Goal: Task Accomplishment & Management: Use online tool/utility

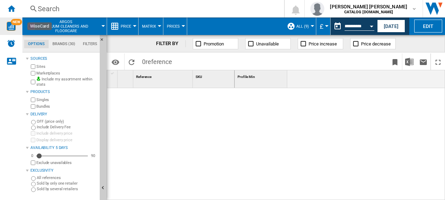
click at [14, 28] on img "WiseCard" at bounding box center [11, 26] width 9 height 9
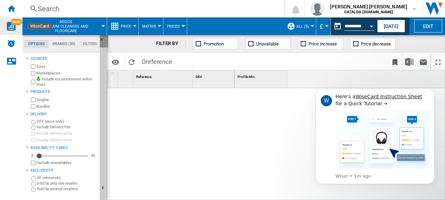
click at [102, 38] on ng-md-icon "Hide" at bounding box center [104, 41] width 8 height 8
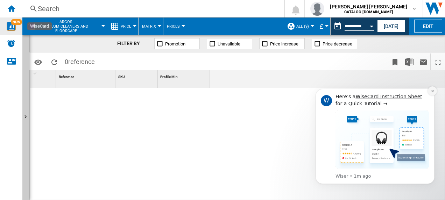
click at [434, 90] on icon "Dismiss notification" at bounding box center [432, 91] width 4 height 4
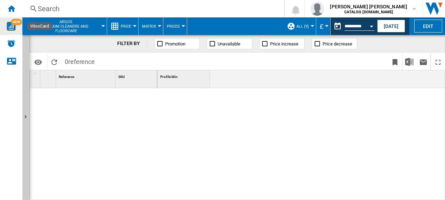
click at [96, 29] on button "ARGOS Vacuum cleaners and floorcare" at bounding box center [69, 25] width 62 height 17
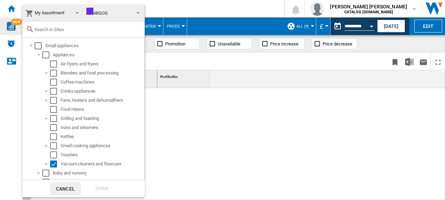
click at [99, 8] on span "ARGOS" at bounding box center [108, 13] width 44 height 10
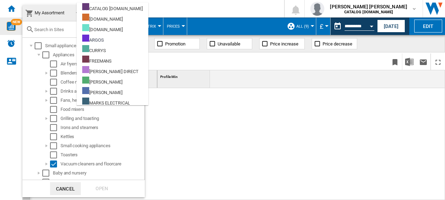
click at [16, 7] on md-backdrop at bounding box center [222, 100] width 445 height 200
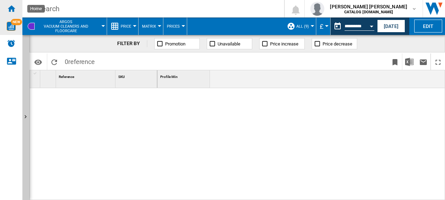
click at [13, 7] on ng-md-icon "Home" at bounding box center [11, 8] width 8 height 8
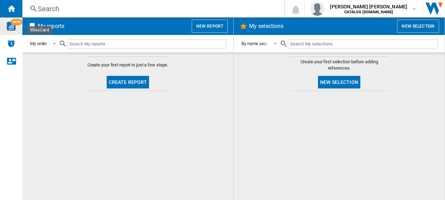
click at [14, 24] on span "NEW" at bounding box center [16, 22] width 11 height 6
click at [57, 27] on h2 "My reports" at bounding box center [50, 26] width 29 height 13
click at [38, 42] on div "My order" at bounding box center [38, 43] width 17 height 5
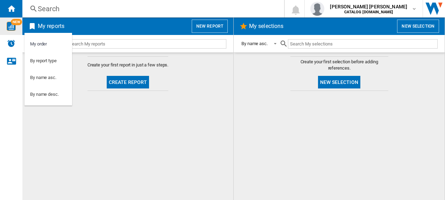
click at [199, 83] on md-backdrop at bounding box center [222, 100] width 445 height 200
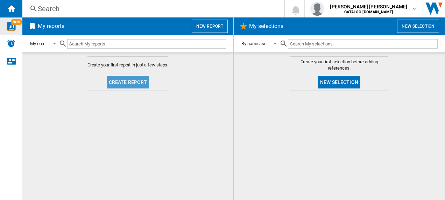
click at [134, 78] on button "Create report" at bounding box center [128, 82] width 43 height 13
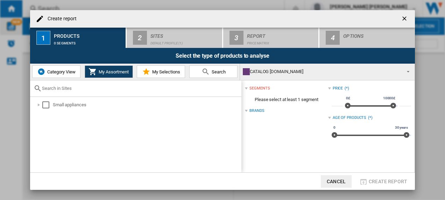
click at [70, 72] on span "Category View" at bounding box center [60, 71] width 30 height 5
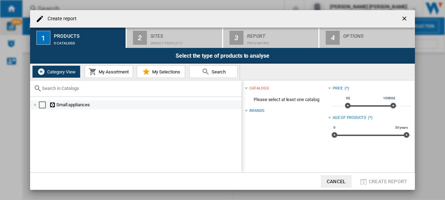
click at [32, 105] on div at bounding box center [35, 104] width 7 height 7
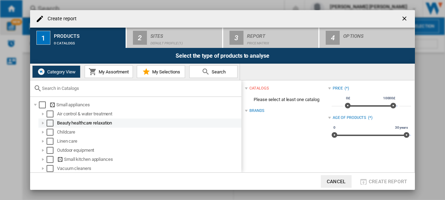
scroll to position [1, 0]
click at [404, 17] on ng-md-icon "getI18NText('BUTTONS.CLOSE_DIALOG')" at bounding box center [405, 19] width 8 height 8
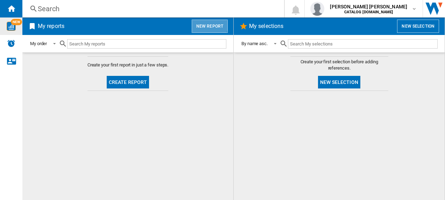
click at [206, 25] on button "New report" at bounding box center [210, 26] width 36 height 13
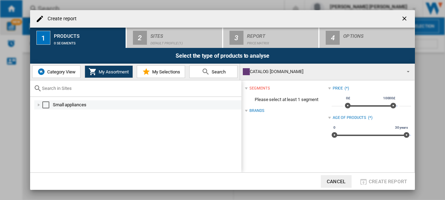
click at [40, 102] on div at bounding box center [38, 104] width 7 height 7
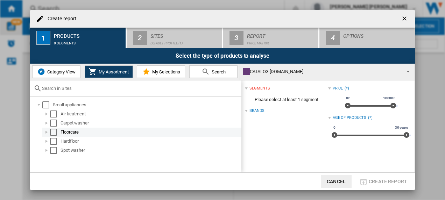
click at [44, 133] on div at bounding box center [46, 132] width 7 height 7
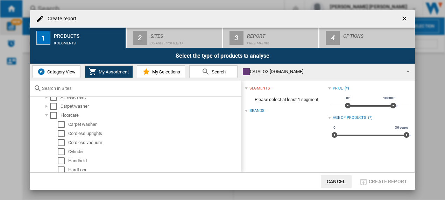
scroll to position [0, 0]
click at [57, 72] on span "Category View" at bounding box center [60, 71] width 30 height 5
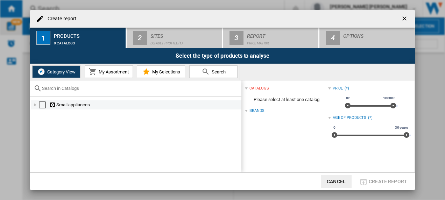
click at [36, 104] on div at bounding box center [35, 104] width 7 height 7
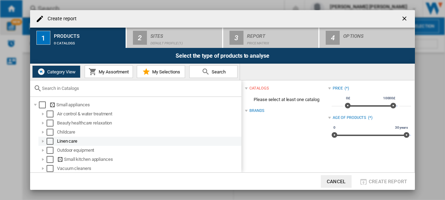
scroll to position [1, 0]
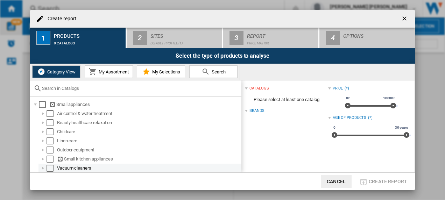
click at [43, 167] on div at bounding box center [43, 168] width 7 height 7
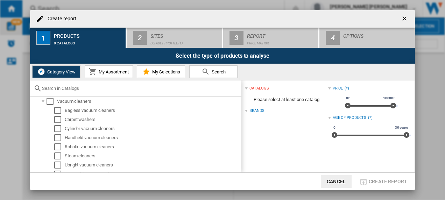
scroll to position [73, 0]
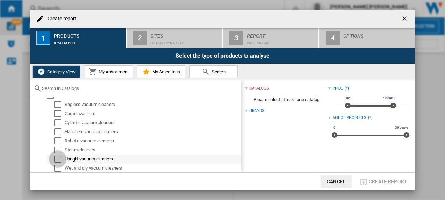
click at [59, 157] on div "Select" at bounding box center [57, 159] width 7 height 7
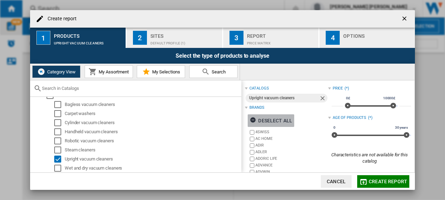
click at [263, 119] on div "Deselect all" at bounding box center [271, 120] width 42 height 13
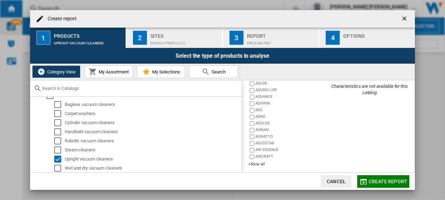
scroll to position [71, 0]
click at [258, 161] on div "+Show all" at bounding box center [287, 161] width 79 height 5
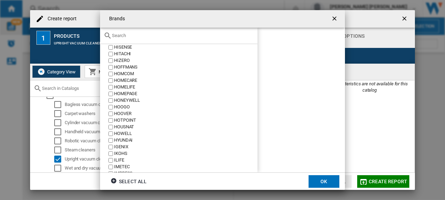
scroll to position [1462, 0]
click at [123, 112] on div "HOOVER" at bounding box center [185, 113] width 143 height 7
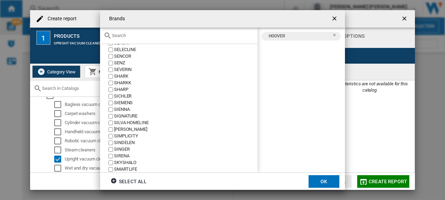
scroll to position [2835, 0]
click at [122, 75] on div "SHARK" at bounding box center [185, 76] width 143 height 7
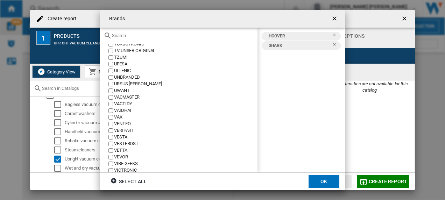
scroll to position [3291, 0]
click at [115, 120] on div "VAX" at bounding box center [185, 118] width 143 height 7
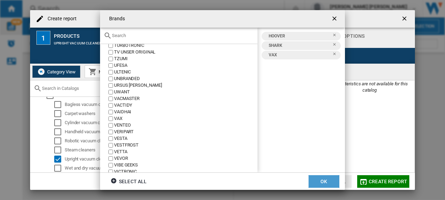
click at [320, 178] on button "OK" at bounding box center [323, 181] width 31 height 13
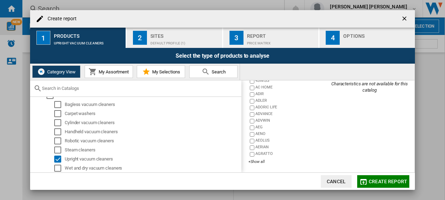
scroll to position [0, 0]
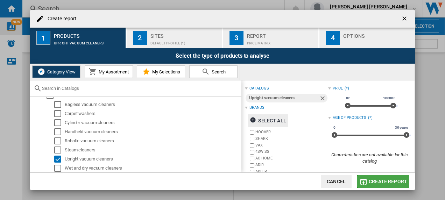
click at [380, 179] on span "Create report" at bounding box center [388, 182] width 38 height 6
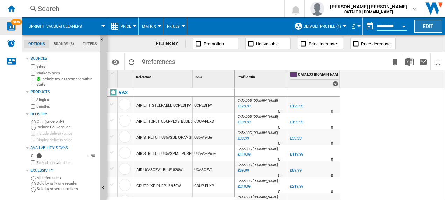
click at [434, 22] on button "Edit" at bounding box center [428, 26] width 28 height 13
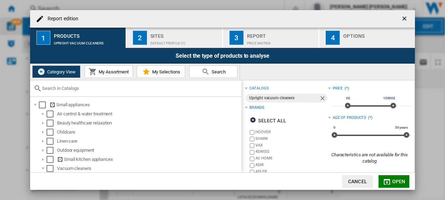
click at [261, 145] on label "VAX" at bounding box center [291, 145] width 72 height 5
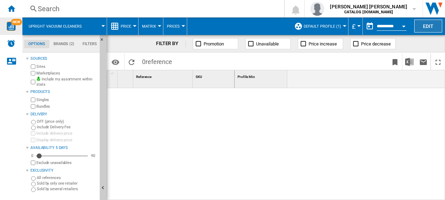
click at [426, 23] on button "Edit" at bounding box center [428, 26] width 28 height 13
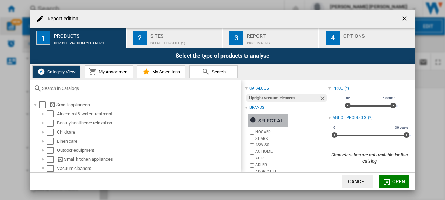
click at [274, 120] on div "Select all" at bounding box center [268, 120] width 36 height 13
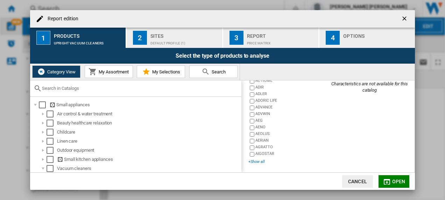
click at [254, 162] on div "+Show all" at bounding box center [287, 161] width 79 height 5
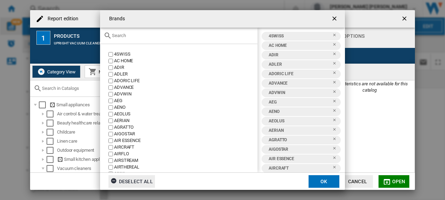
click at [131, 178] on div "Deselect all" at bounding box center [131, 181] width 42 height 13
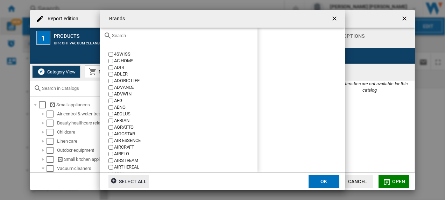
click at [156, 35] on input "Brands 4SWISS ..." at bounding box center [183, 35] width 142 height 5
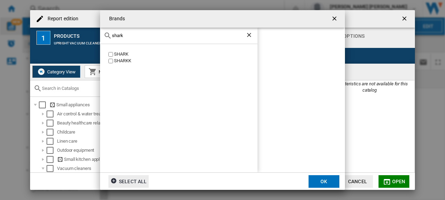
type input "shark"
click at [123, 50] on div "SHARK SHARKK" at bounding box center [178, 108] width 157 height 129
click at [120, 53] on div "SHARK" at bounding box center [185, 54] width 143 height 7
click at [249, 32] on ng-md-icon "Clear search" at bounding box center [249, 35] width 8 height 8
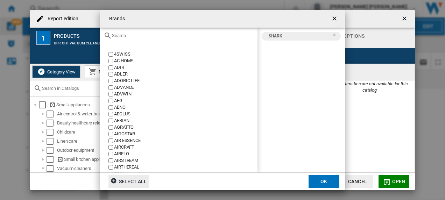
click at [128, 34] on input "Brands 4SWISS ..." at bounding box center [183, 35] width 142 height 5
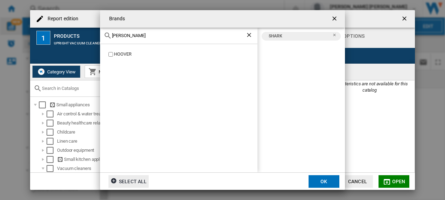
type input "[PERSON_NAME]"
click at [121, 55] on div "HOOVER" at bounding box center [185, 54] width 143 height 7
click at [249, 33] on ng-md-icon "Clear search" at bounding box center [249, 35] width 8 height 8
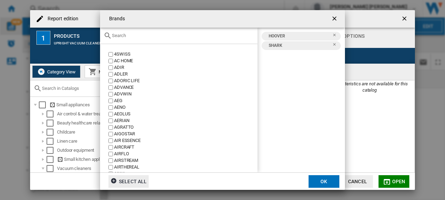
click at [180, 35] on input "Brands 4SWISS ..." at bounding box center [183, 35] width 142 height 5
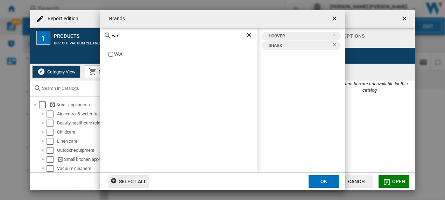
type input "vax"
click at [117, 52] on div "VAX" at bounding box center [185, 54] width 143 height 7
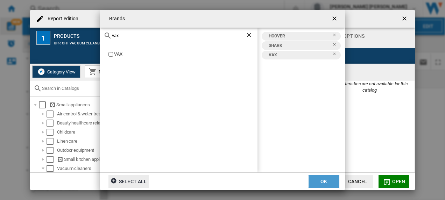
click at [322, 185] on button "OK" at bounding box center [323, 181] width 31 height 13
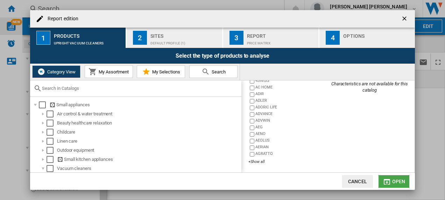
click at [392, 181] on span "Open" at bounding box center [398, 182] width 13 height 6
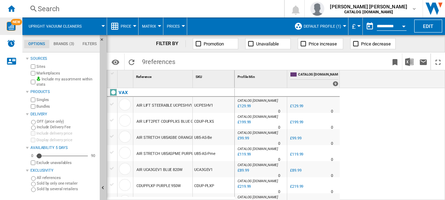
click at [389, 131] on div "CATALOG [DOMAIN_NAME] : 0.0 % £129.99 % N/A 0 CATALOG [DOMAIN_NAME] : 0.0 % £12…" at bounding box center [340, 144] width 211 height 113
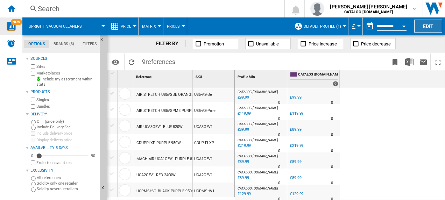
click at [430, 28] on button "Edit" at bounding box center [428, 26] width 28 height 13
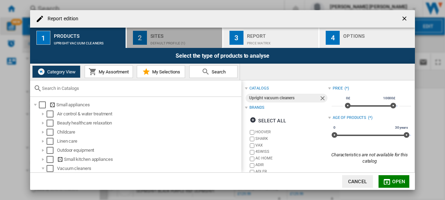
click at [187, 38] on div "Default profile (1)" at bounding box center [184, 41] width 69 height 7
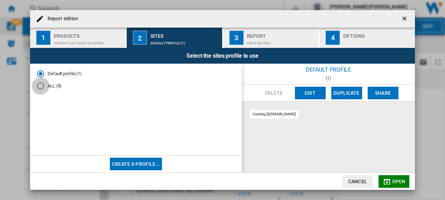
click at [42, 87] on div "ALL (9)" at bounding box center [40, 86] width 7 height 7
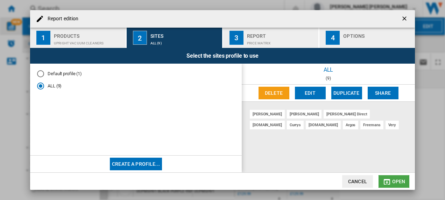
click at [393, 180] on span "Open" at bounding box center [398, 182] width 13 height 6
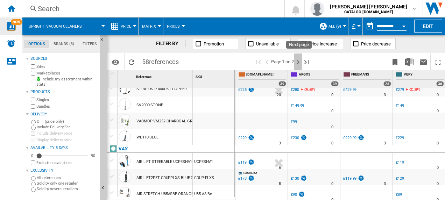
click at [300, 62] on ng-md-icon "Next page" at bounding box center [298, 62] width 8 height 8
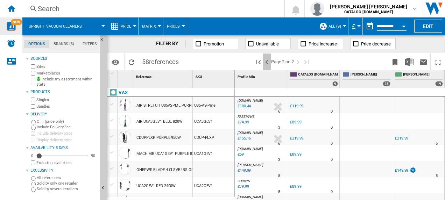
click at [269, 59] on ng-md-icon ">Previous page" at bounding box center [267, 62] width 8 height 8
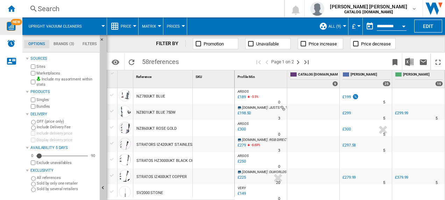
scroll to position [716, 0]
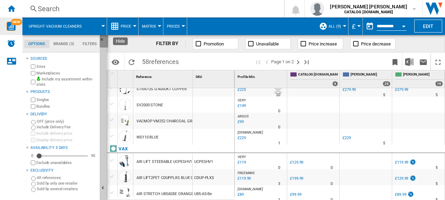
click at [102, 37] on ng-md-icon "Hide" at bounding box center [104, 41] width 8 height 8
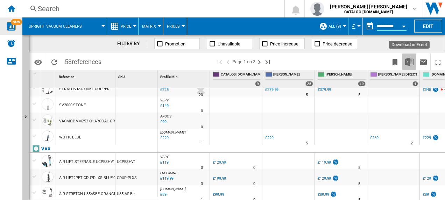
click at [409, 64] on img "Download in Excel" at bounding box center [409, 62] width 8 height 8
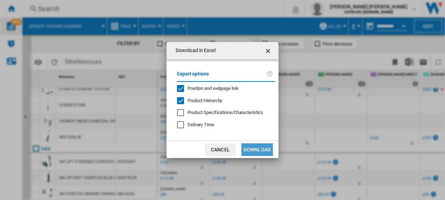
click at [254, 149] on button "Download" at bounding box center [256, 149] width 31 height 13
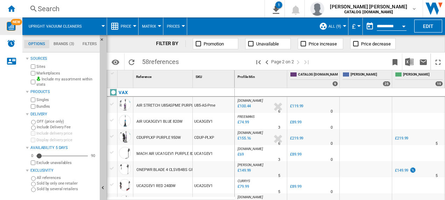
click at [404, 41] on div "FILTER BY Promotion Unavailable Price increase Price decrease" at bounding box center [276, 43] width 338 height 17
click at [394, 62] on ng-md-icon "Bookmark this report" at bounding box center [395, 62] width 8 height 8
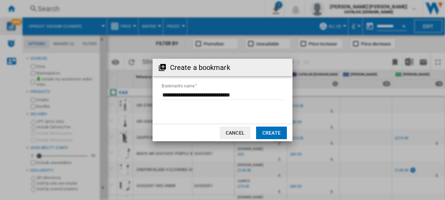
click at [227, 92] on input "Bookmark's name" at bounding box center [223, 95] width 122 height 10
type input "**********"
click at [271, 132] on button "Create" at bounding box center [271, 133] width 31 height 13
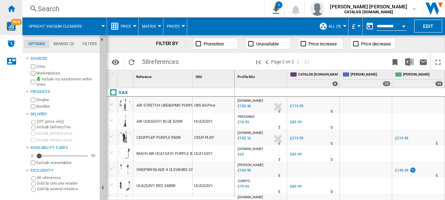
click at [10, 10] on ng-md-icon "Home" at bounding box center [11, 8] width 8 height 8
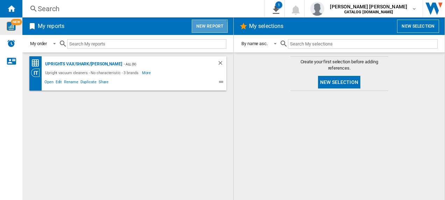
click at [203, 29] on button "New report" at bounding box center [210, 26] width 36 height 13
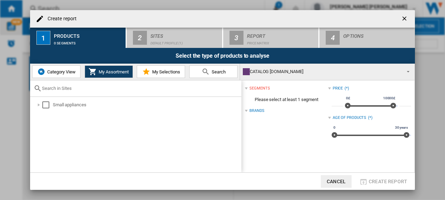
click at [53, 71] on span "Category View" at bounding box center [60, 71] width 30 height 5
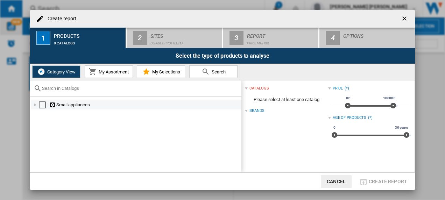
click at [37, 102] on div "Create report ..." at bounding box center [35, 104] width 7 height 7
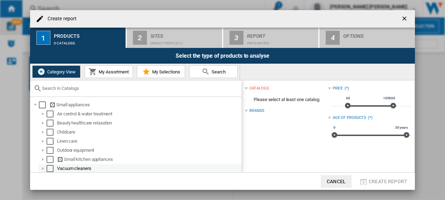
scroll to position [1, 0]
click at [44, 167] on div "Create report ..." at bounding box center [43, 168] width 7 height 7
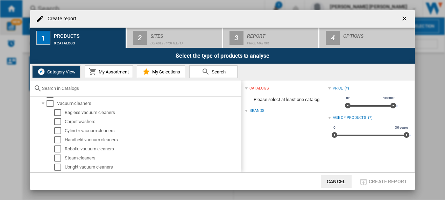
scroll to position [67, 0]
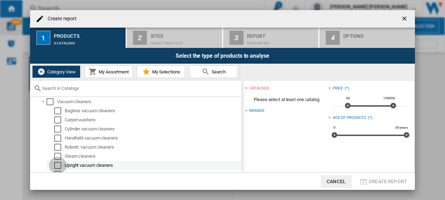
click at [60, 164] on div "Select" at bounding box center [57, 165] width 7 height 7
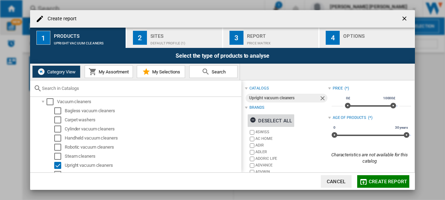
click at [273, 119] on div "Deselect all" at bounding box center [271, 120] width 42 height 13
click at [273, 119] on div "Select all" at bounding box center [268, 120] width 36 height 13
click at [273, 119] on div "Deselect all" at bounding box center [271, 120] width 42 height 13
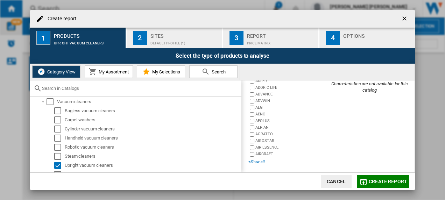
click at [256, 160] on div "+Show all" at bounding box center [287, 161] width 79 height 5
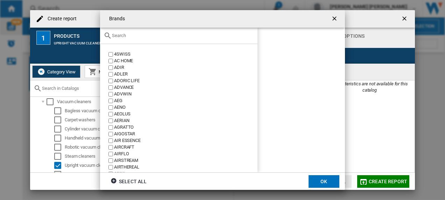
click at [173, 36] on input "Brands 4SWISS ..." at bounding box center [183, 35] width 142 height 5
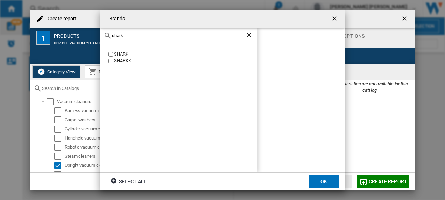
type input "shark"
click at [122, 51] on div "SHARK" at bounding box center [185, 54] width 143 height 7
click at [245, 35] on input "shark" at bounding box center [179, 35] width 134 height 5
click at [248, 34] on ng-md-icon "Clear search" at bounding box center [249, 35] width 8 height 8
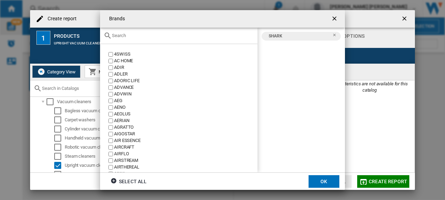
click at [169, 38] on div "Brands 4SWISS ..." at bounding box center [178, 36] width 157 height 16
click at [123, 36] on input "Brands 4SWISS ..." at bounding box center [183, 35] width 142 height 5
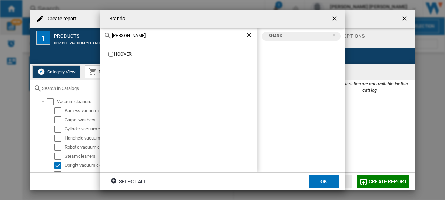
type input "[PERSON_NAME]"
click at [124, 54] on div "HOOVER" at bounding box center [185, 54] width 143 height 7
click at [249, 37] on ng-md-icon "Clear search" at bounding box center [249, 35] width 8 height 8
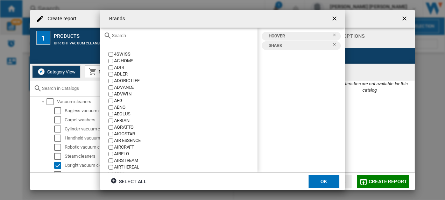
click at [214, 39] on div "Brands 4SWISS ..." at bounding box center [178, 36] width 157 height 16
click at [132, 35] on input "Brands 4SWISS ..." at bounding box center [183, 35] width 142 height 5
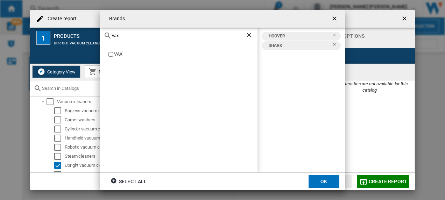
type input "vax"
click at [113, 52] on label "VAX" at bounding box center [182, 54] width 150 height 7
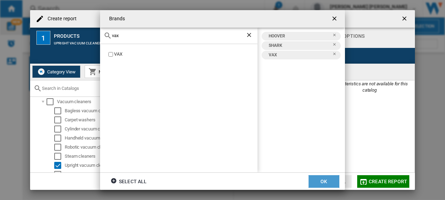
click at [333, 180] on button "OK" at bounding box center [323, 181] width 31 height 13
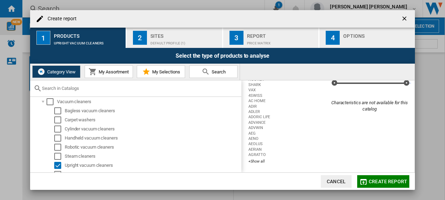
scroll to position [0, 0]
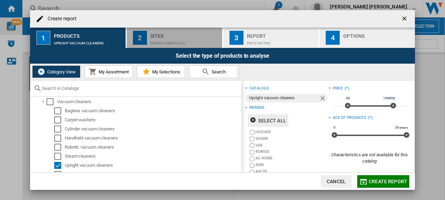
click at [191, 37] on div "Sites" at bounding box center [184, 33] width 69 height 7
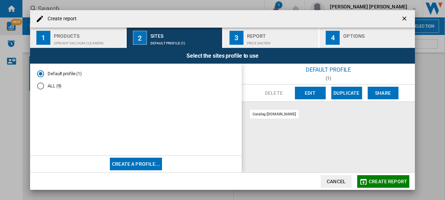
click at [55, 82] on md-radio-group "Default profile (1) ALL (9)" at bounding box center [136, 83] width 198 height 24
click at [51, 85] on md-radio-button "ALL (9)" at bounding box center [136, 86] width 198 height 7
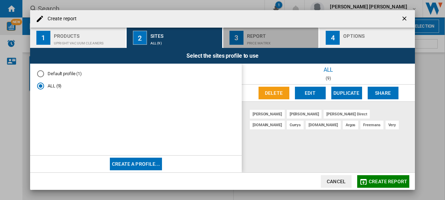
click at [276, 36] on div "Report" at bounding box center [281, 33] width 69 height 7
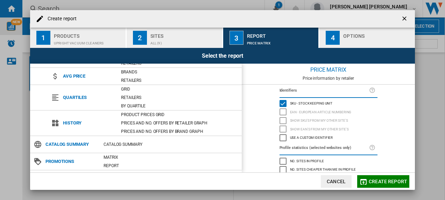
scroll to position [78, 0]
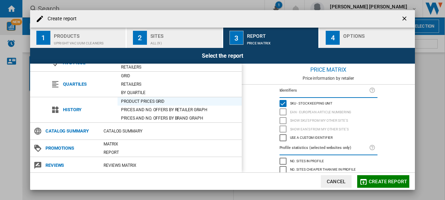
click at [134, 100] on div "Product prices grid" at bounding box center [179, 101] width 124 height 7
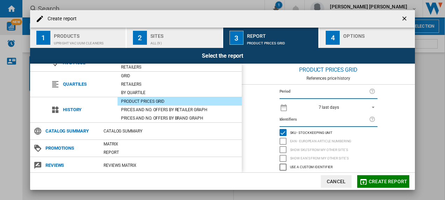
click at [337, 108] on span "7 last days" at bounding box center [328, 108] width 73 height 6
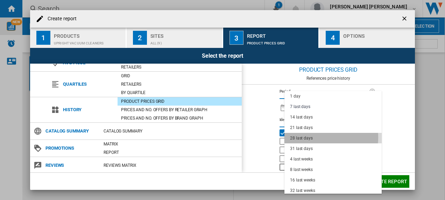
click at [319, 137] on md-option "28 last days" at bounding box center [332, 138] width 97 height 10
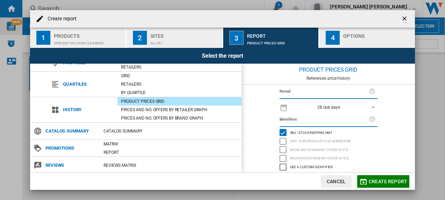
scroll to position [1, 0]
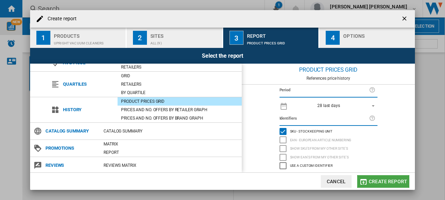
click at [391, 181] on span "Create report" at bounding box center [388, 182] width 38 height 6
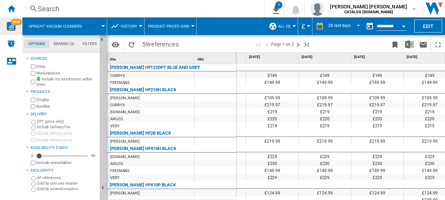
scroll to position [0, 208]
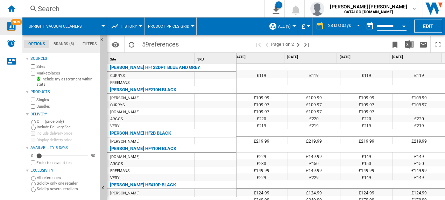
click at [168, 24] on span "Product prices grid" at bounding box center [168, 26] width 41 height 5
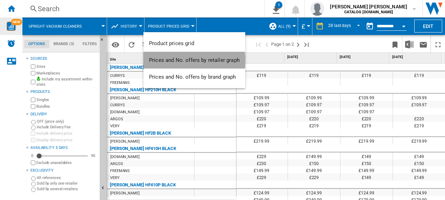
click at [185, 61] on span "Prices and No. offers by retailer graph" at bounding box center [194, 60] width 91 height 6
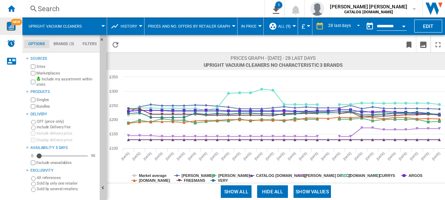
click at [201, 23] on button "Prices and No. offers by retailer graph" at bounding box center [191, 25] width 86 height 17
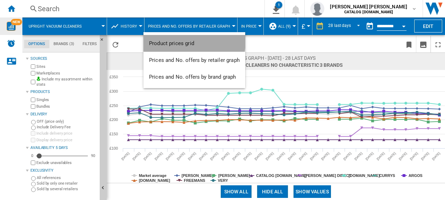
click at [190, 40] on span "Product prices grid" at bounding box center [171, 43] width 45 height 6
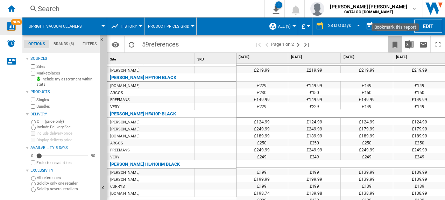
click at [393, 46] on ng-md-icon "Bookmark this report" at bounding box center [395, 45] width 8 height 8
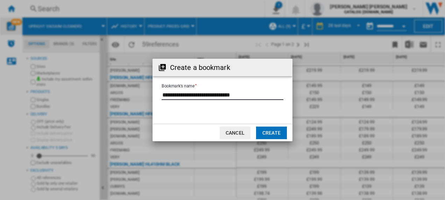
click at [245, 93] on input "Bookmark's name" at bounding box center [223, 95] width 122 height 10
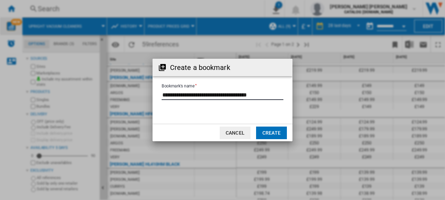
type input "**********"
click at [276, 130] on button "Create" at bounding box center [271, 133] width 31 height 13
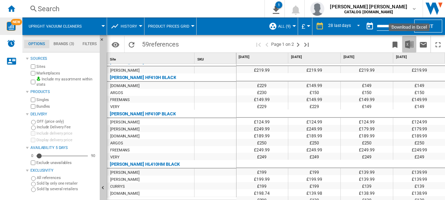
click at [410, 46] on img "Download in Excel" at bounding box center [409, 44] width 8 height 8
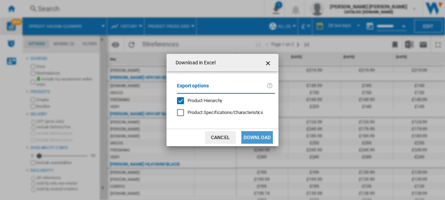
click at [253, 134] on button "Download" at bounding box center [256, 137] width 31 height 13
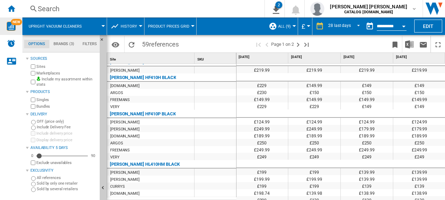
click at [222, 41] on span at bounding box center [218, 44] width 72 height 16
